Goal: Navigation & Orientation: Find specific page/section

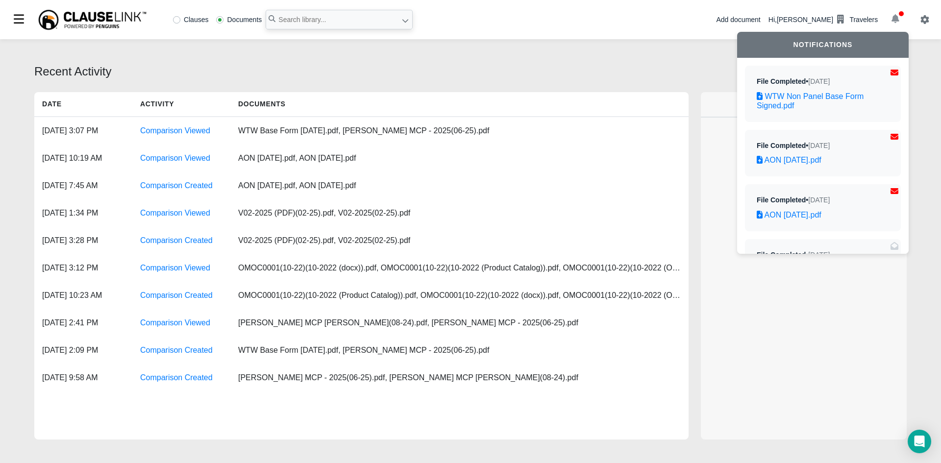
click at [897, 21] on icon "button" at bounding box center [895, 18] width 8 height 9
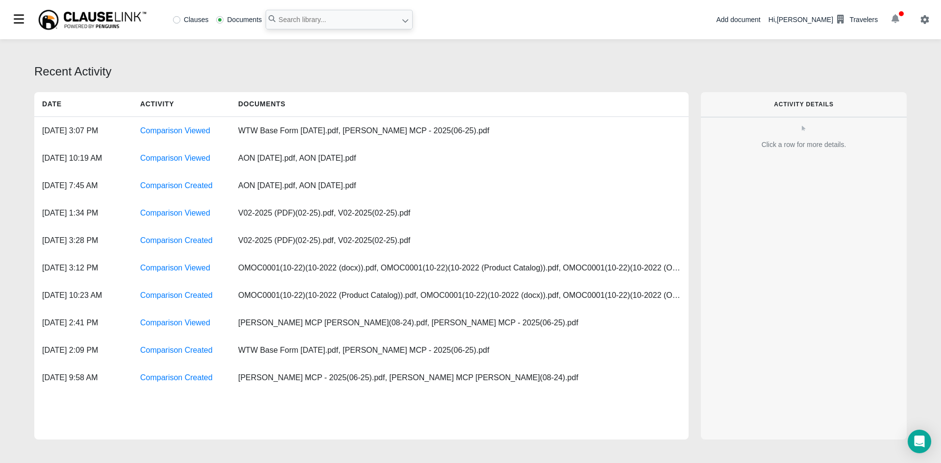
click at [896, 19] on icon "button" at bounding box center [895, 18] width 8 height 9
click at [897, 18] on icon "button" at bounding box center [895, 18] width 8 height 9
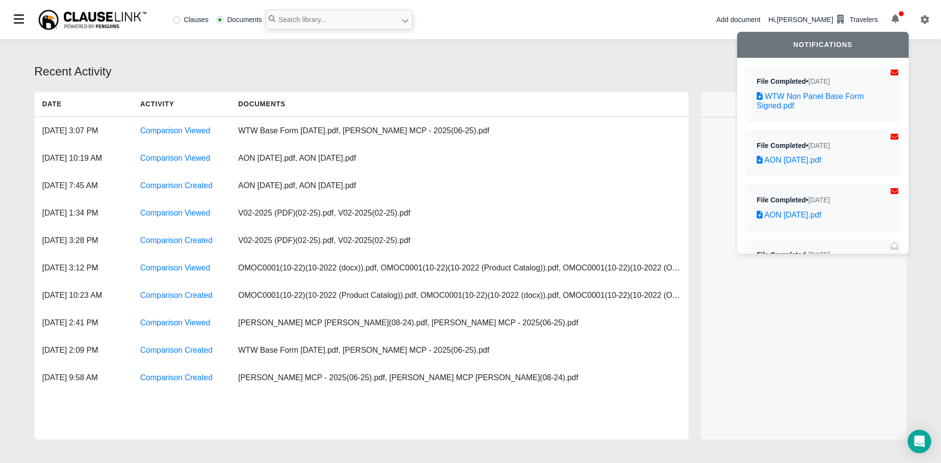
click at [919, 18] on button "button" at bounding box center [924, 19] width 32 height 17
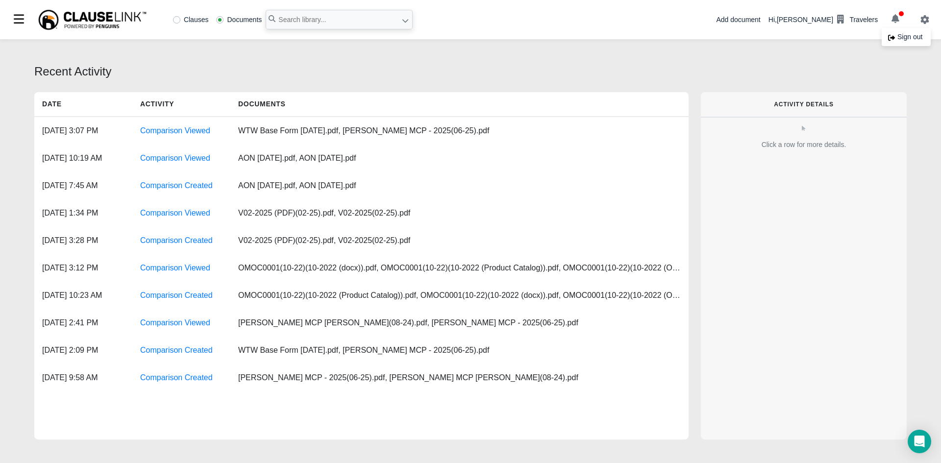
click at [802, 19] on div "Hi, Justin Lukas Travelers" at bounding box center [822, 19] width 109 height 17
click at [760, 21] on div "Add document" at bounding box center [738, 20] width 44 height 10
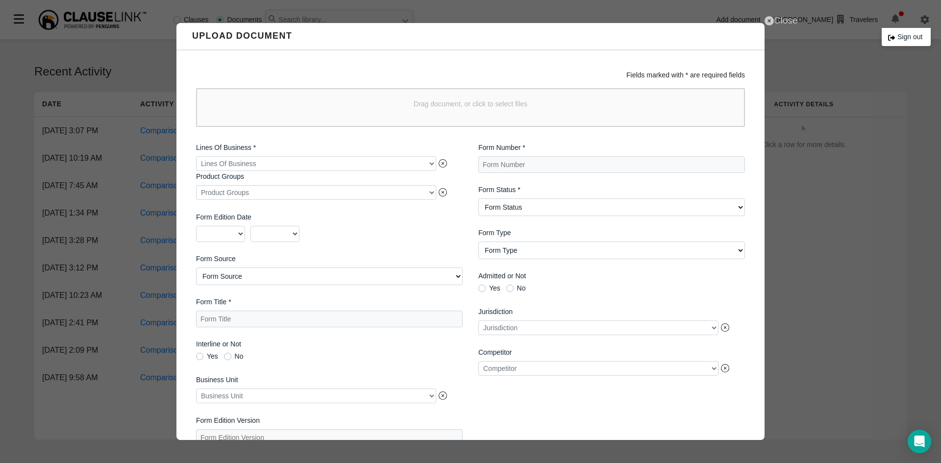
click at [767, 21] on icon at bounding box center [768, 20] width 9 height 9
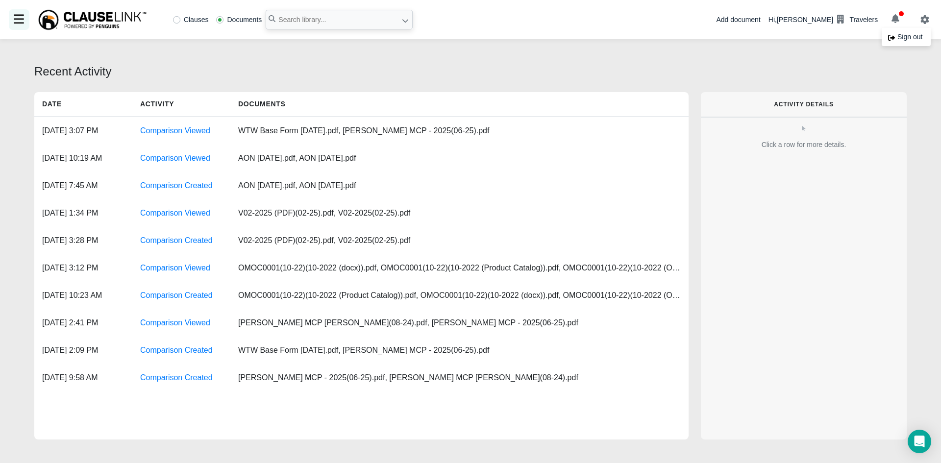
click at [14, 13] on div at bounding box center [19, 19] width 21 height 21
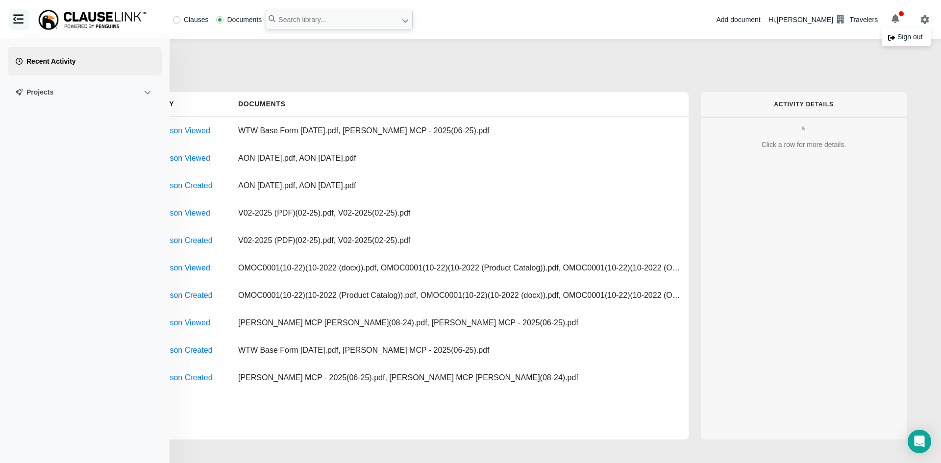
click at [14, 13] on div at bounding box center [19, 19] width 21 height 21
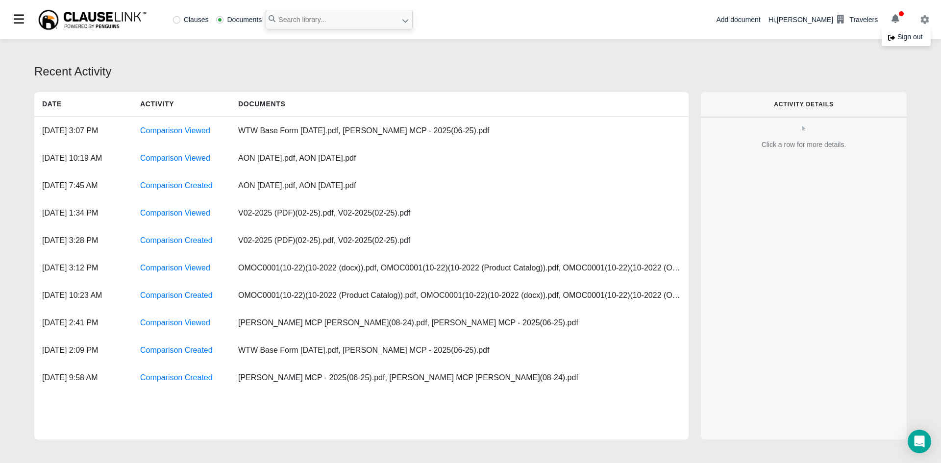
click at [926, 17] on icon "button" at bounding box center [924, 19] width 9 height 9
click at [887, 23] on button "button" at bounding box center [894, 19] width 27 height 17
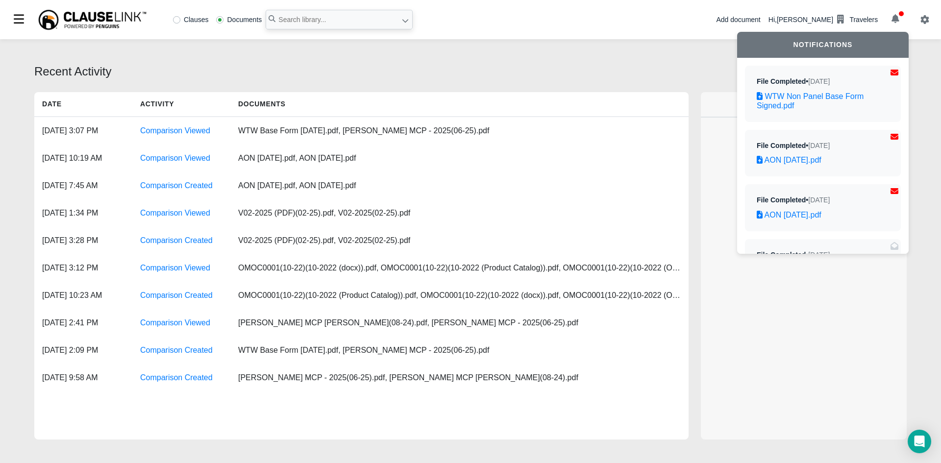
click at [940, 13] on div at bounding box center [924, 19] width 32 height 17
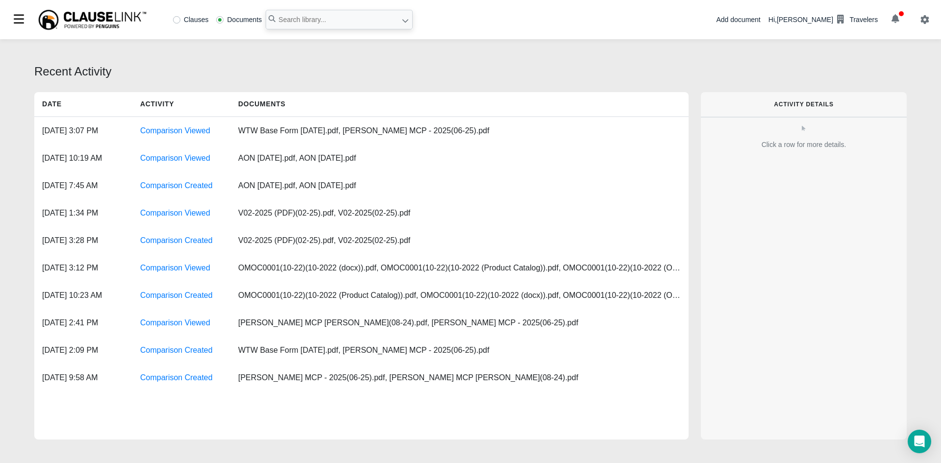
click at [932, 17] on button "button" at bounding box center [924, 19] width 32 height 17
click at [903, 14] on button "button" at bounding box center [894, 19] width 27 height 17
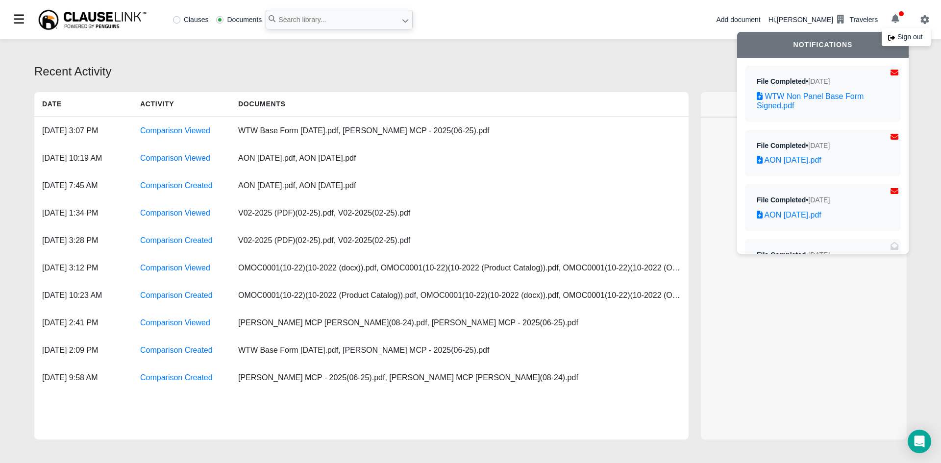
click at [827, 87] on div "File Completed • 10 days ago WTW Non Panel Base Form Signed.pdf" at bounding box center [823, 94] width 156 height 56
click at [825, 113] on div "File Completed • 10 days ago WTW Non Panel Base Form Signed.pdf" at bounding box center [823, 94] width 156 height 56
click at [818, 80] on span "[DATE]" at bounding box center [819, 81] width 22 height 8
click at [550, 107] on div "Date Activity Documents" at bounding box center [361, 104] width 654 height 25
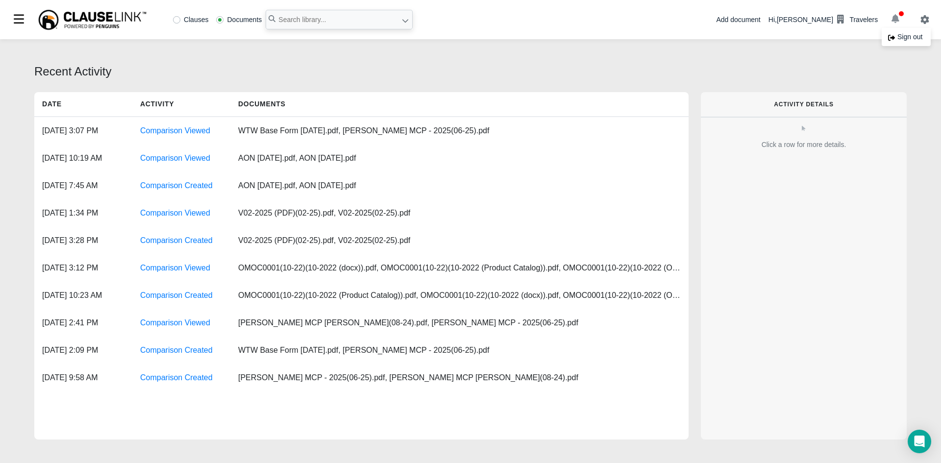
click at [895, 19] on icon "button" at bounding box center [895, 18] width 8 height 9
click at [899, 17] on button "button" at bounding box center [894, 19] width 27 height 17
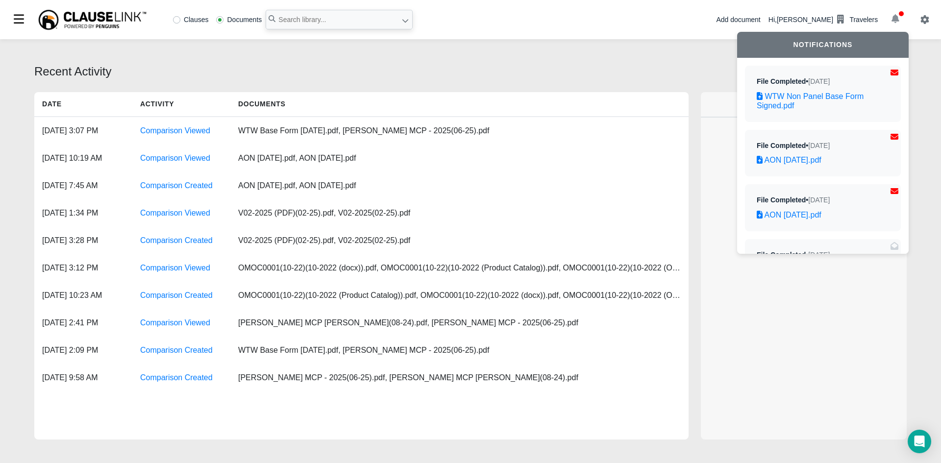
click at [894, 21] on icon "button" at bounding box center [895, 18] width 8 height 9
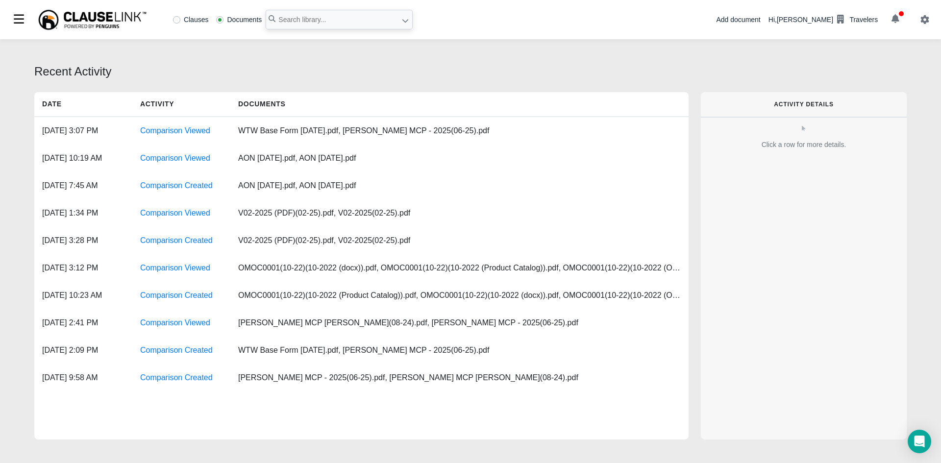
click at [529, 54] on div "Recent Activity Date Activity Documents Sep 23, 2025, 3:07 PM Comparison Viewed…" at bounding box center [470, 252] width 941 height 427
